Goal: Browse casually: Explore the website without a specific task or goal

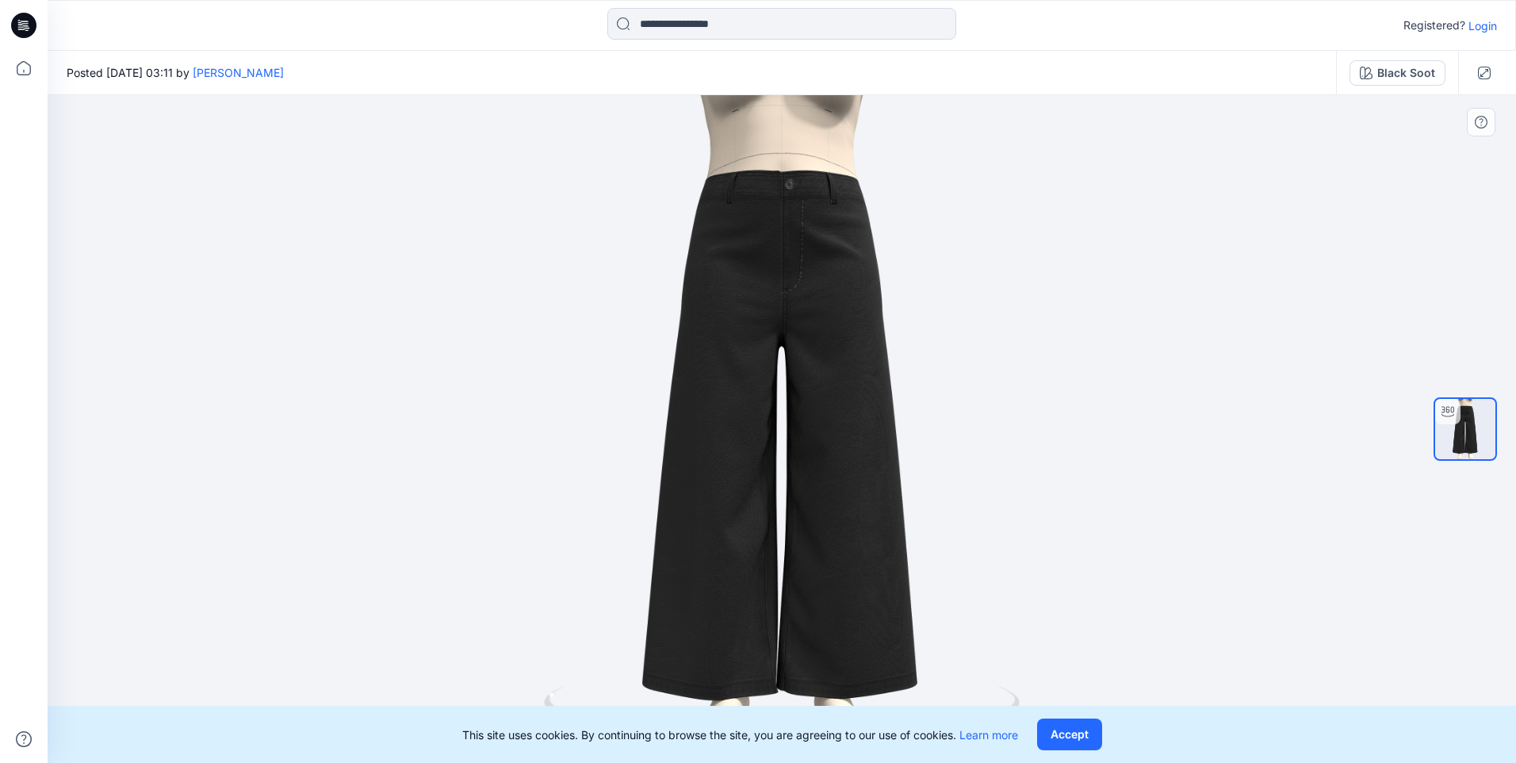
click at [1039, 458] on div at bounding box center [782, 429] width 1469 height 668
click at [995, 376] on div at bounding box center [782, 429] width 1469 height 668
click at [335, 269] on div at bounding box center [782, 429] width 1469 height 668
click at [1482, 421] on img at bounding box center [1466, 429] width 60 height 60
click at [1452, 422] on div at bounding box center [1448, 411] width 25 height 25
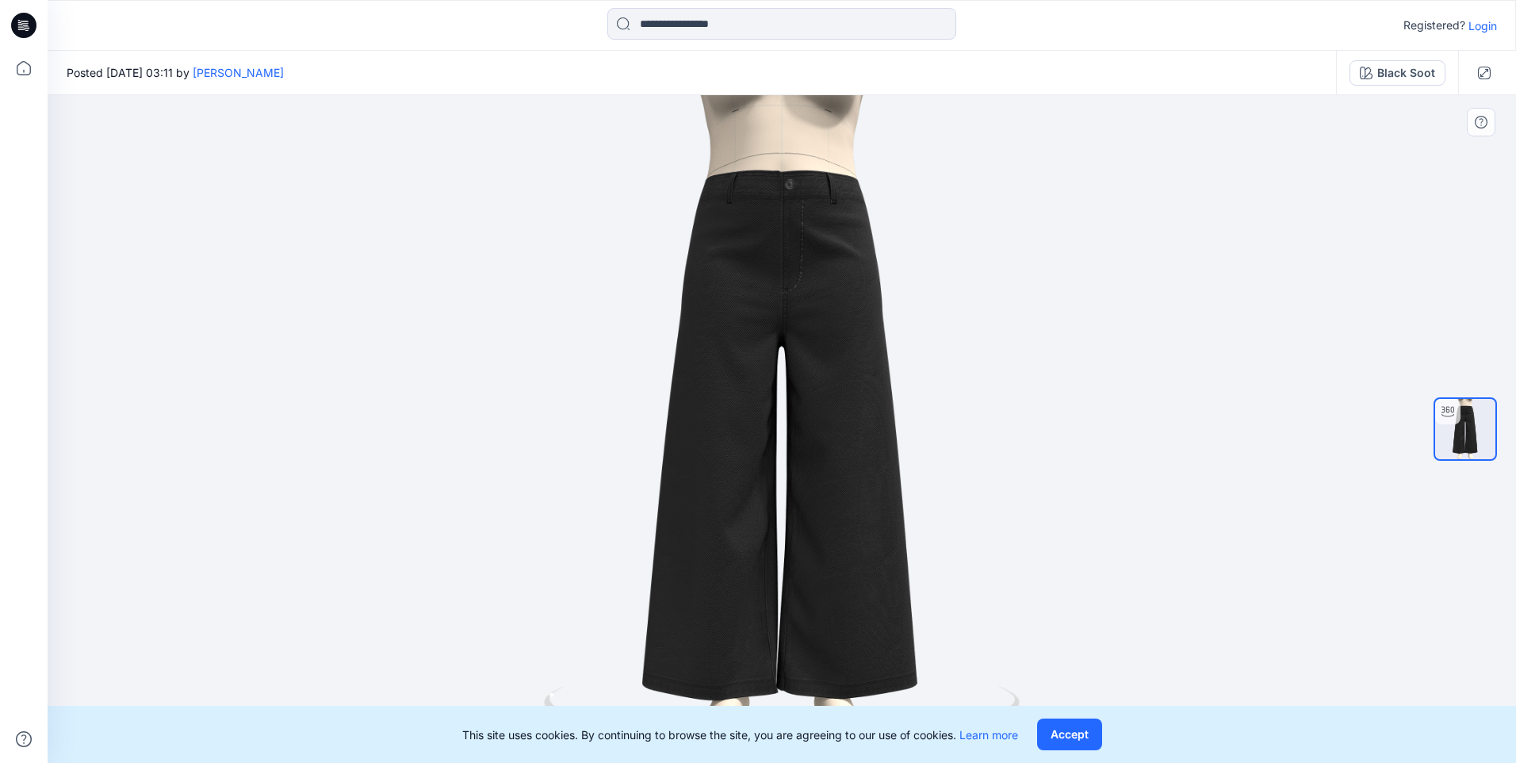
click at [1452, 422] on div at bounding box center [1448, 411] width 25 height 25
click at [1449, 412] on icon at bounding box center [1448, 411] width 13 height 13
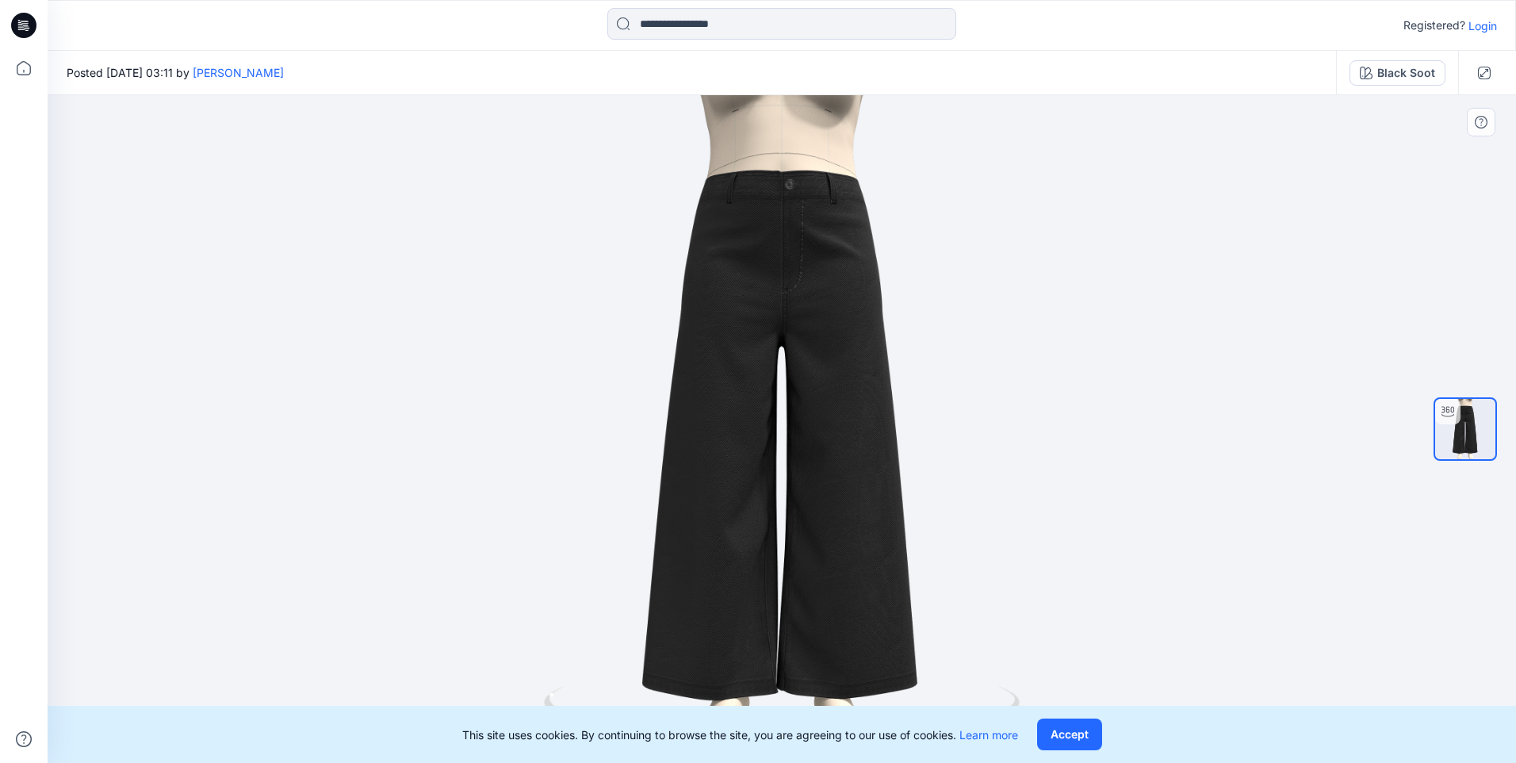
click at [1448, 411] on icon at bounding box center [1448, 411] width 13 height 13
click at [418, 568] on div at bounding box center [782, 429] width 1469 height 668
drag, startPoint x: 277, startPoint y: 608, endPoint x: 279, endPoint y: 636, distance: 28.7
click at [279, 634] on div at bounding box center [782, 429] width 1469 height 668
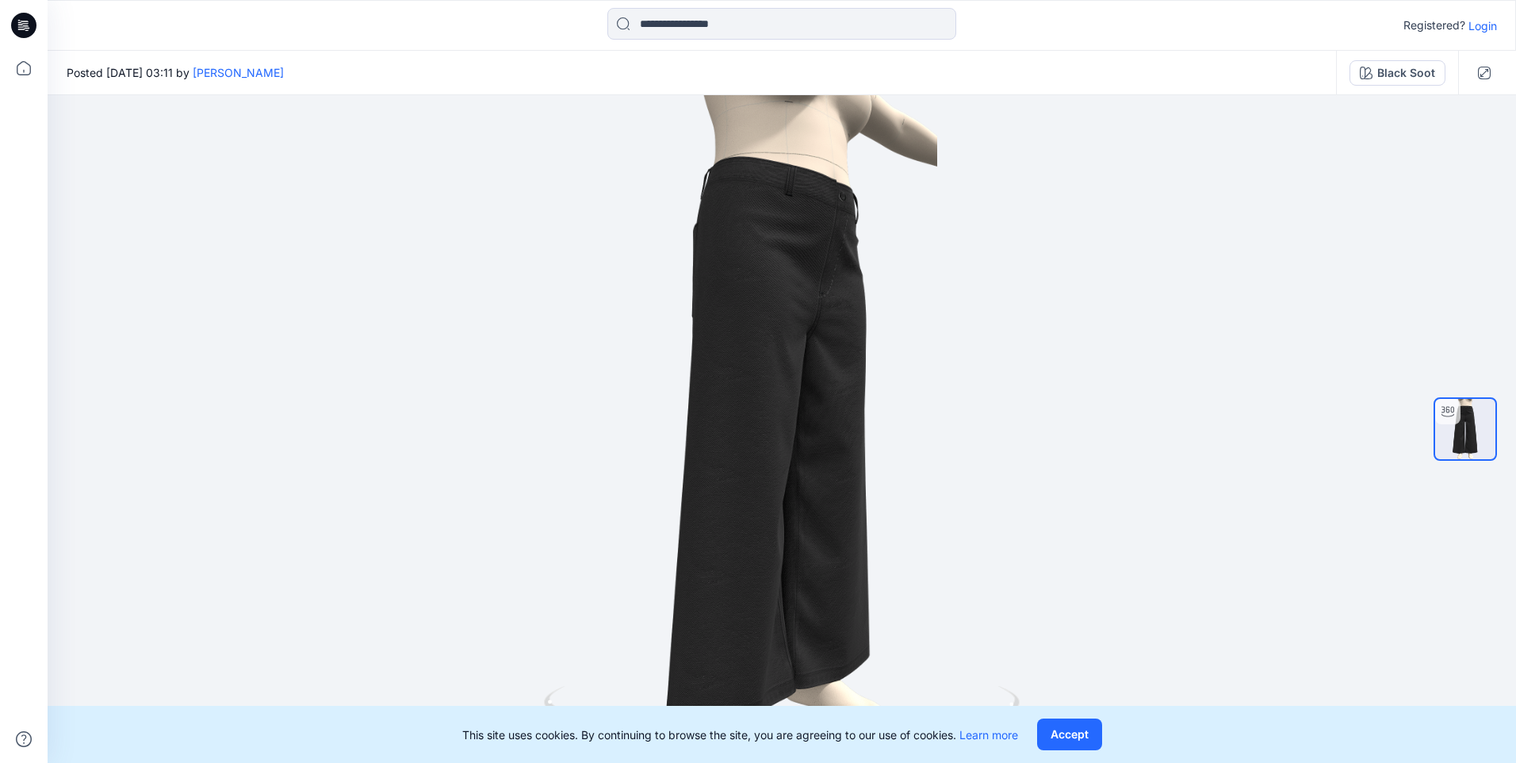
drag, startPoint x: 301, startPoint y: 658, endPoint x: 887, endPoint y: 711, distance: 589.2
click at [887, 711] on div "Registered? Login Posted [DATE] 03:11 by [PERSON_NAME] Black Soot Black Soot Lo…" at bounding box center [758, 381] width 1516 height 763
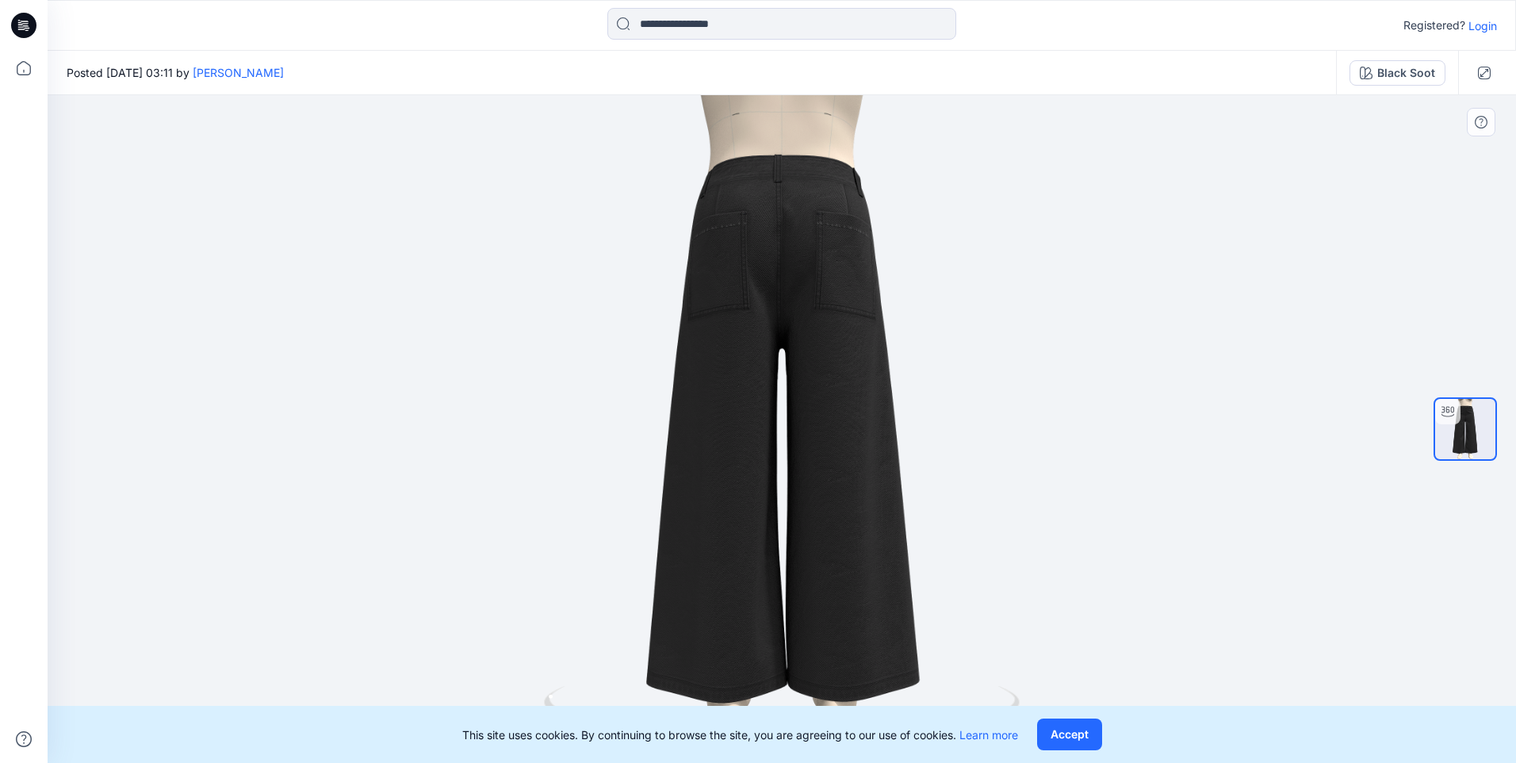
drag, startPoint x: 688, startPoint y: 642, endPoint x: 709, endPoint y: 666, distance: 32.0
click at [709, 667] on div at bounding box center [782, 429] width 1469 height 668
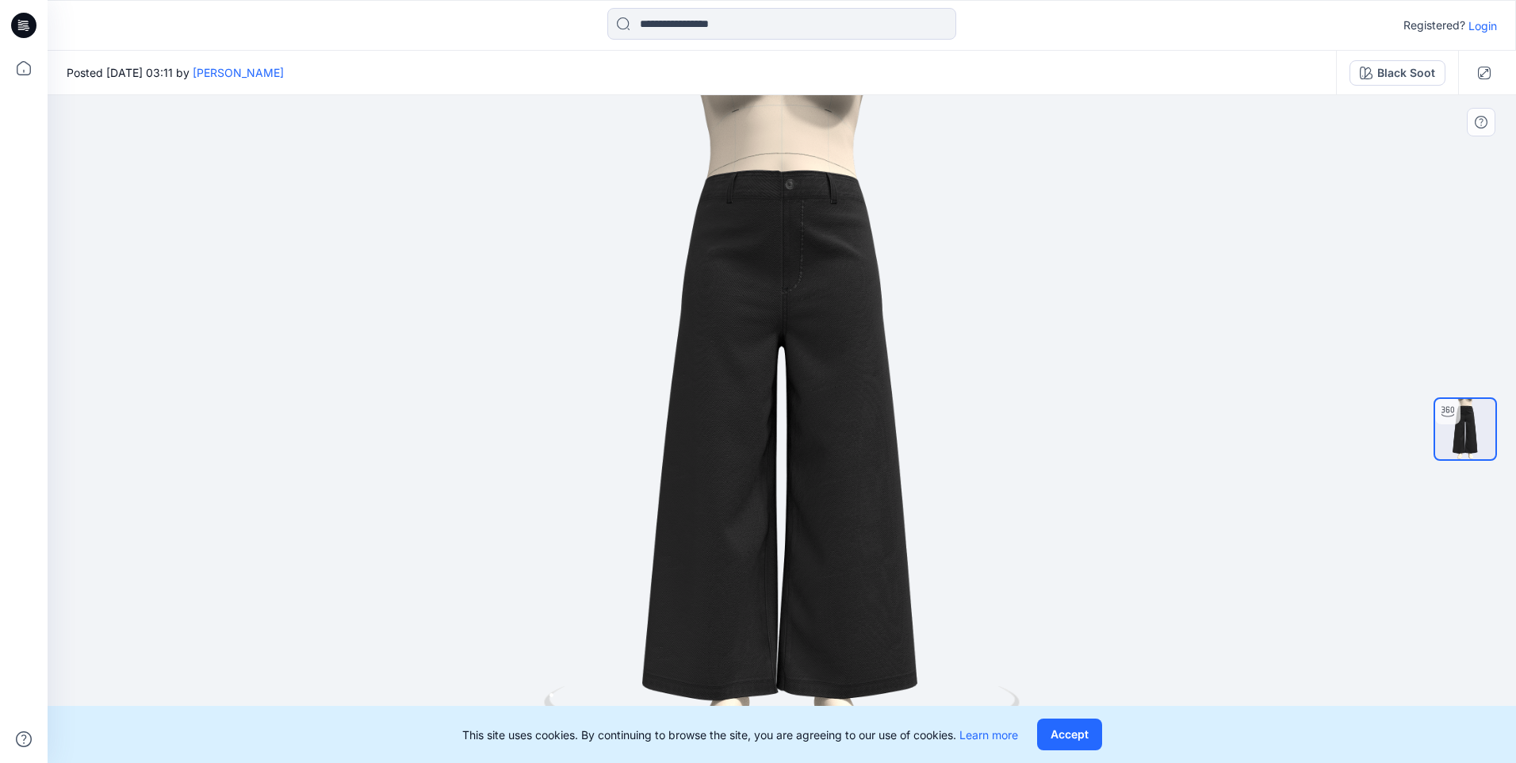
drag, startPoint x: 703, startPoint y: 657, endPoint x: 899, endPoint y: 655, distance: 195.1
click at [900, 657] on div at bounding box center [782, 429] width 1469 height 668
